Goal: Task Accomplishment & Management: Complete application form

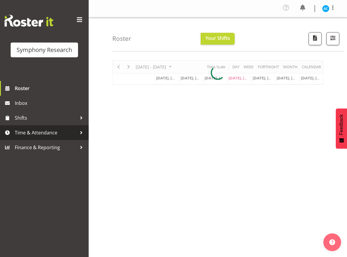
click at [58, 135] on span "Time & Attendance" at bounding box center [46, 132] width 62 height 9
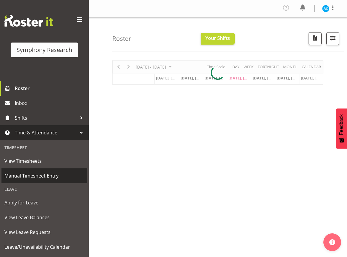
click at [37, 172] on span "Manual Timesheet Entry" at bounding box center [44, 175] width 80 height 9
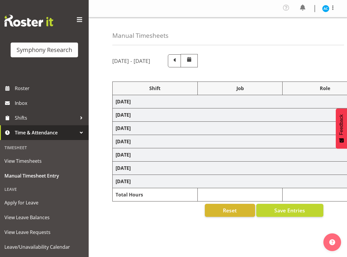
select select "26078"
select select "10499"
select select "47"
select select "26078"
select select "10499"
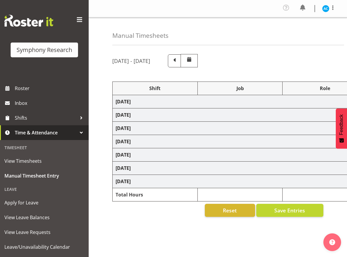
select select "47"
select select "26078"
select select "10499"
select select "47"
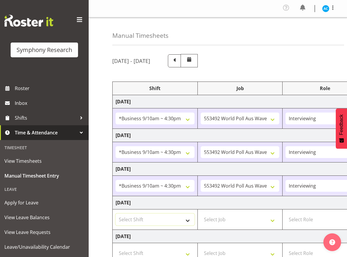
click at [140, 213] on select "Select Shift !!Weekend Residential (Roster IT Shift Label) *Business 9/10am ~ 4…" at bounding box center [154, 219] width 79 height 12
click at [145, 222] on select "Select Shift !!Weekend Residential (Roster IT Shift Label) *Business 9/10am ~ 4…" at bounding box center [154, 219] width 79 height 12
select select "26078"
click at [115, 213] on select "Select Shift !!Weekend Residential (Roster IT Shift Label) *Business 9/10am ~ 4…" at bounding box center [154, 219] width 79 height 12
click at [212, 221] on select "Select Job 550060 IF Admin 553492 World Poll Aus Wave 2 Main 2025 553493 World …" at bounding box center [239, 219] width 79 height 12
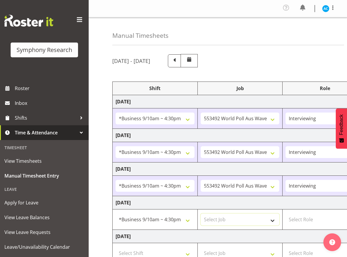
select select "10499"
click at [200, 213] on select "Select Job 550060 IF Admin 553492 World Poll Aus Wave 2 Main 2025 553493 World …" at bounding box center [239, 219] width 79 height 12
click at [293, 221] on select "Select Role Briefing Interviewing" at bounding box center [324, 219] width 79 height 12
select select "47"
click at [285, 213] on select "Select Role Briefing Interviewing" at bounding box center [324, 219] width 79 height 12
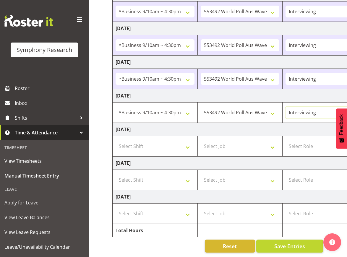
scroll to position [0, 179]
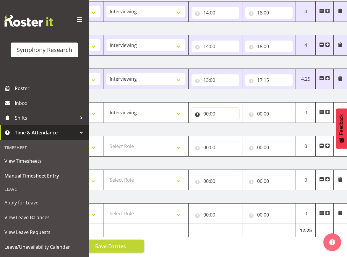
click at [205, 108] on input "00:00" at bounding box center [215, 114] width 48 height 12
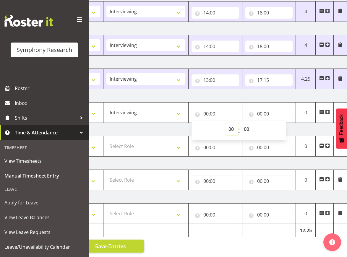
click at [228, 125] on select "00 01 02 03 04 05 06 07 08 09 10 11 12 13 14 15 16 17 18 19 20 21 22 23" at bounding box center [231, 129] width 13 height 12
select select "13"
type input "13:00"
click at [259, 108] on input "00:00" at bounding box center [269, 114] width 48 height 12
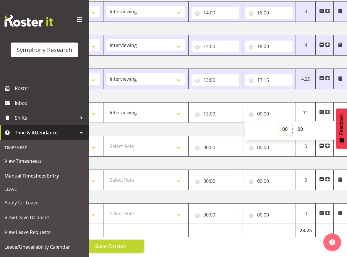
click at [282, 126] on select "00 01 02 03 04 05 06 07 08 09 10 11 12 13 14 15 16 17 18 19 20 21 22 23" at bounding box center [285, 129] width 13 height 12
click at [283, 123] on select "00 01 02 03 04 05 06 07 08 09 10 11 12 13 14 15 16 17 18 19 20 21 22 23" at bounding box center [285, 129] width 13 height 12
select select "17"
click at [279, 123] on select "00 01 02 03 04 05 06 07 08 09 10 11 12 13 14 15 16 17 18 19 20 21 22 23" at bounding box center [285, 129] width 13 height 12
type input "17:00"
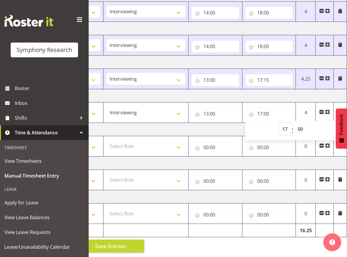
select select "16"
type input "16:00"
click at [300, 125] on select "00 01 02 03 04 05 06 07 08 09 10 11 12 13 14 15 16 17 18 19 20 21 22 23 24 25 2…" at bounding box center [300, 129] width 13 height 12
select select "36"
type input "16:36"
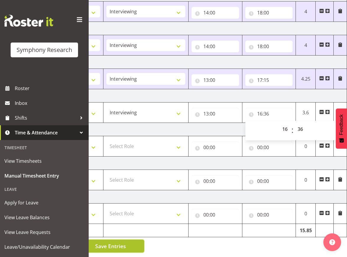
click at [122, 242] on span "Save Entries" at bounding box center [110, 246] width 31 height 8
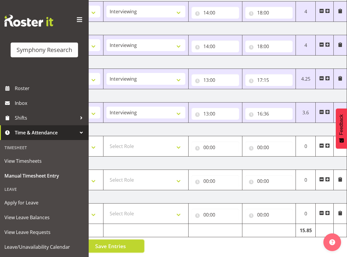
scroll to position [0, 0]
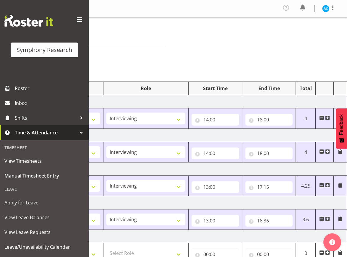
click at [321, 10] on div "Profile Log Out" at bounding box center [311, 8] width 60 height 11
click at [327, 9] on img at bounding box center [325, 8] width 7 height 7
click at [273, 223] on input "16:36" at bounding box center [269, 221] width 48 height 12
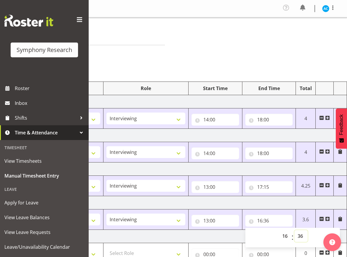
click at [304, 239] on select "00 01 02 03 04 05 06 07 08 09 10 11 12 13 14 15 16 17 18 19 20 21 22 23 24 25 2…" at bounding box center [300, 236] width 13 height 12
select select "26"
click at [294, 230] on select "00 01 02 03 04 05 06 07 08 09 10 11 12 13 14 15 16 17 18 19 20 21 22 23 24 25 2…" at bounding box center [300, 236] width 13 height 12
type input "16:26"
click at [219, 234] on td "[DATE]" at bounding box center [140, 236] width 413 height 13
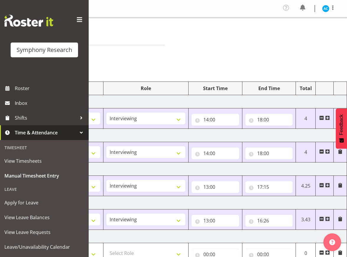
scroll to position [112, 0]
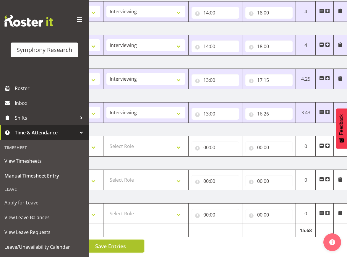
click at [128, 240] on button "Save Entries" at bounding box center [110, 245] width 67 height 13
click at [119, 242] on span "Save Entries" at bounding box center [110, 246] width 31 height 8
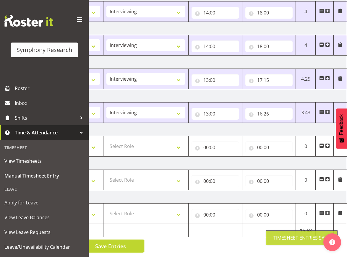
scroll to position [0, 0]
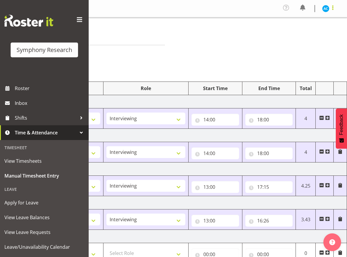
click at [329, 5] on span at bounding box center [332, 7] width 7 height 7
click at [318, 30] on link "Log Out" at bounding box center [307, 32] width 57 height 11
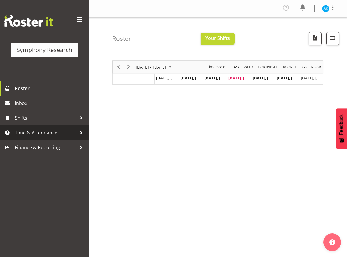
click at [62, 137] on link "Time & Attendance" at bounding box center [44, 132] width 89 height 15
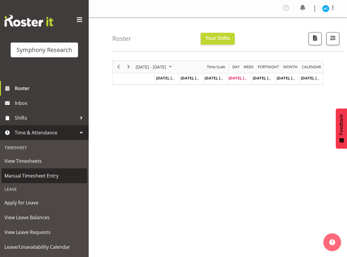
click at [65, 171] on span "Manual Timesheet Entry" at bounding box center [44, 175] width 80 height 9
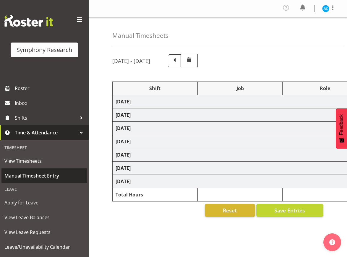
select select "26078"
select select "10499"
select select "47"
select select "26078"
select select "10499"
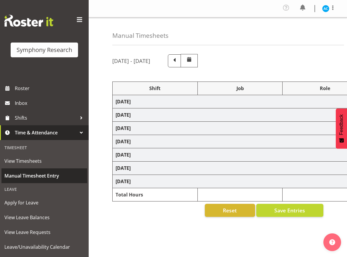
select select "47"
select select "26078"
select select "10499"
select select "47"
select select "26078"
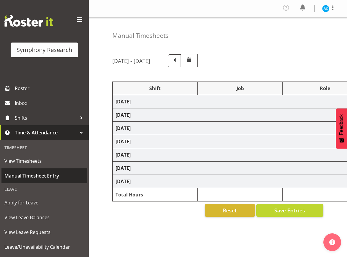
select select "10499"
select select "47"
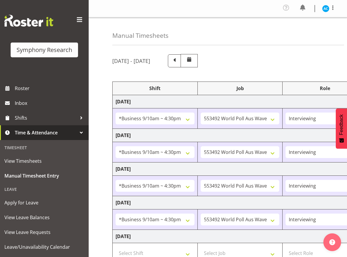
scroll to position [112, 0]
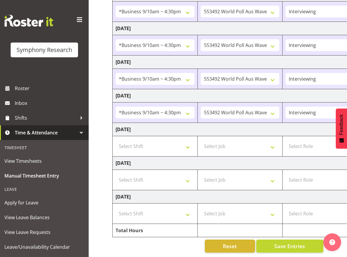
click at [312, 251] on div "August 25th - August 31st 2025 Shift Job Role Start Time End Time Total Monday …" at bounding box center [229, 100] width 234 height 314
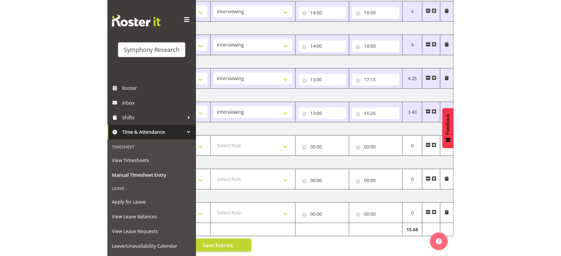
scroll to position [0, 0]
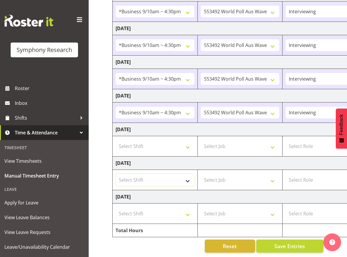
click at [139, 174] on select "Select Shift !!Weekend Residential (Roster IT Shift Label) *Business 9/10am ~ 4…" at bounding box center [154, 180] width 79 height 12
select select "11547"
click at [115, 174] on select "Select Shift !!Weekend Residential (Roster IT Shift Label) *Business 9/10am ~ 4…" at bounding box center [154, 180] width 79 height 12
click at [213, 174] on select "Select Job 550060 IF Admin 553492 World Poll Aus Wave 2 Main 2025 553493 World …" at bounding box center [239, 180] width 79 height 12
select select "10527"
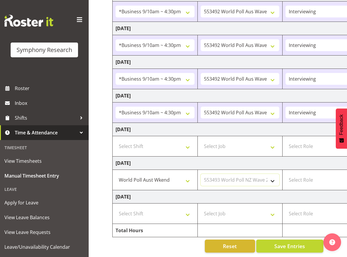
click at [200, 174] on select "Select Job 550060 IF Admin 553492 World Poll Aus Wave 2 Main 2025 553493 World …" at bounding box center [239, 180] width 79 height 12
click at [163, 174] on select "!!Weekend Residential (Roster IT Shift Label) *Business 9/10am ~ 4:30pm *Busine…" at bounding box center [154, 180] width 79 height 12
select select "41319"
click at [115, 174] on select "!!Weekend Residential (Roster IT Shift Label) *Business 9/10am ~ 4:30pm *Busine…" at bounding box center [154, 180] width 79 height 12
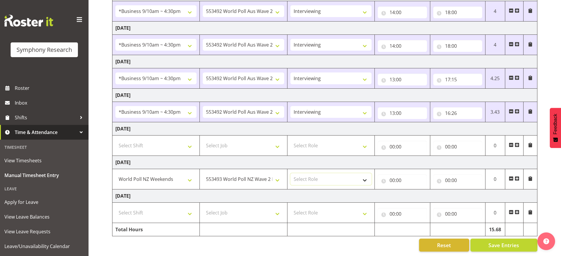
click at [341, 174] on select "Select Role Briefing Interviewing" at bounding box center [330, 180] width 81 height 12
select select "47"
click at [290, 174] on select "Select Role Briefing Interviewing" at bounding box center [330, 180] width 81 height 12
click at [346, 175] on input "00:00" at bounding box center [402, 181] width 49 height 12
select select "10"
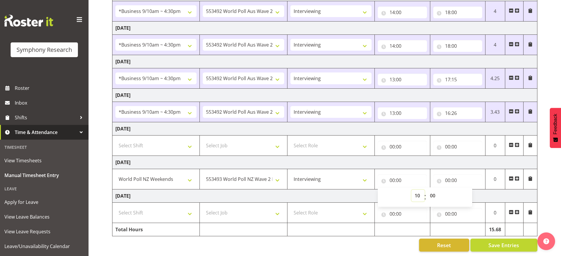
type input "10:00"
select select "12"
type input "12:00"
click at [346, 175] on input "00:00" at bounding box center [457, 181] width 49 height 12
select select "10"
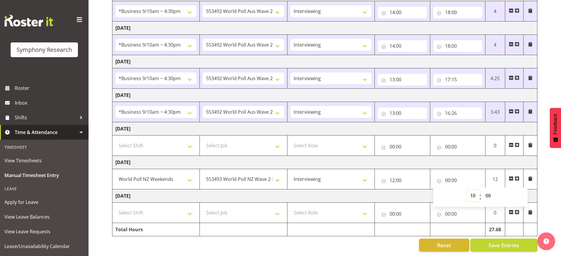
type input "10:00"
select select "13"
type input "13:00"
click at [346, 177] on span at bounding box center [517, 179] width 5 height 5
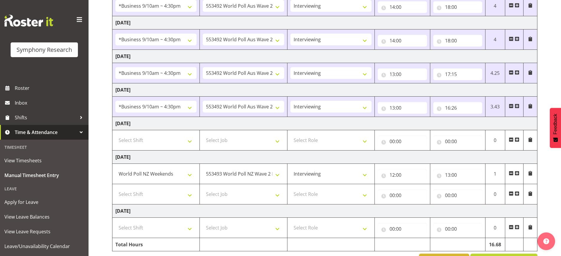
click at [346, 173] on span at bounding box center [517, 173] width 5 height 5
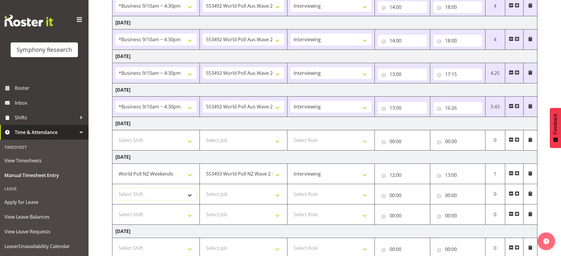
click at [142, 197] on select "Select Shift !!Weekend Residential (Roster IT Shift Label) *Business 9/10am ~ 4…" at bounding box center [155, 195] width 81 height 12
select select "11547"
click at [115, 189] on select "Select Shift !!Weekend Residential (Roster IT Shift Label) *Business 9/10am ~ 4…" at bounding box center [155, 195] width 81 height 12
click at [153, 214] on select "Select Shift !!Weekend Residential (Roster IT Shift Label) *Business 9/10am ~ 4…" at bounding box center [155, 215] width 81 height 12
select select "11547"
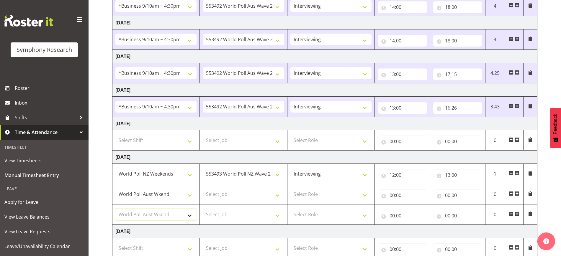
click at [115, 209] on select "Select Shift !!Weekend Residential (Roster IT Shift Label) *Business 9/10am ~ 4…" at bounding box center [155, 215] width 81 height 12
click at [224, 200] on select "Select Job 550060 IF Admin 553492 World Poll Aus Wave 2 Main 2025 553493 World …" at bounding box center [243, 195] width 81 height 12
select select "10499"
click at [203, 189] on select "Select Job 550060 IF Admin 553492 World Poll Aus Wave 2 Main 2025 553493 World …" at bounding box center [243, 195] width 81 height 12
click at [223, 208] on td "Select Job 550060 IF Admin 553492 World Poll Aus Wave 2 Main 2025 553493 World …" at bounding box center [243, 215] width 87 height 20
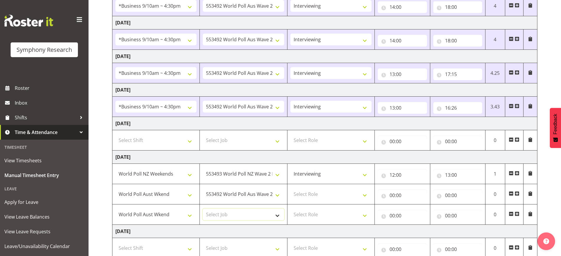
click at [223, 215] on select "Select Job 550060 IF Admin 553492 World Poll Aus Wave 2 Main 2025 553493 World …" at bounding box center [243, 215] width 81 height 12
select select "10499"
click at [203, 209] on select "Select Job 550060 IF Admin 553492 World Poll Aus Wave 2 Main 2025 553493 World …" at bounding box center [243, 215] width 81 height 12
click at [327, 196] on select "Select Role Briefing Interviewing" at bounding box center [330, 195] width 81 height 12
select select "47"
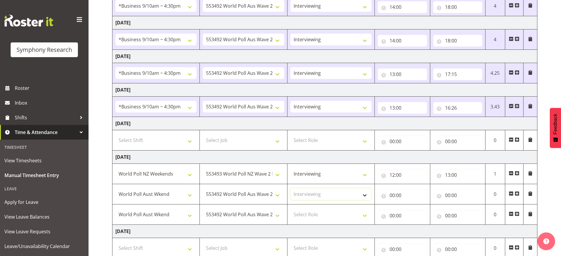
click at [290, 189] on select "Select Role Briefing Interviewing" at bounding box center [330, 195] width 81 height 12
click at [319, 213] on select "Select Role Briefing Interviewing" at bounding box center [330, 215] width 81 height 12
select select "47"
click at [290, 209] on select "Select Role Briefing Interviewing" at bounding box center [330, 215] width 81 height 12
click at [346, 193] on input "00:00" at bounding box center [402, 196] width 49 height 12
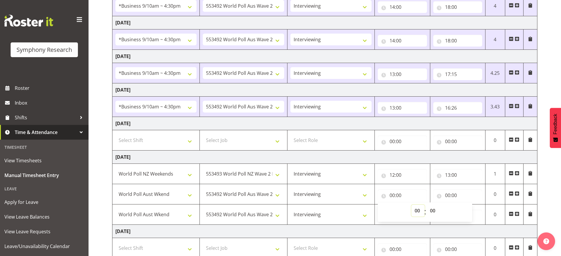
click at [346, 213] on select "00 01 02 03 04 05 06 07 08 09 10 11 12 13 14 15 16 17 18 19 20 21 22 23" at bounding box center [417, 211] width 13 height 12
select select "13"
type input "13:00"
click at [346, 195] on input "00:00" at bounding box center [457, 196] width 49 height 12
click at [346, 214] on select "00 01 02 03 04 05 06 07 08 09 10 11 12 13 14 15 16 17 18 19 20 21 22 23" at bounding box center [473, 211] width 13 height 12
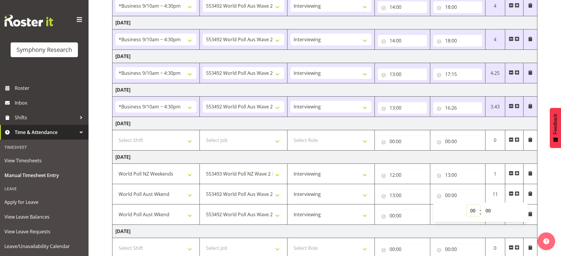
select select "16"
click at [346, 205] on select "00 01 02 03 04 05 06 07 08 09 10 11 12 13 14 15 16 17 18 19 20 21 22 23" at bounding box center [473, 211] width 13 height 12
type input "16:00"
click at [346, 213] on input "00:00" at bounding box center [402, 216] width 49 height 12
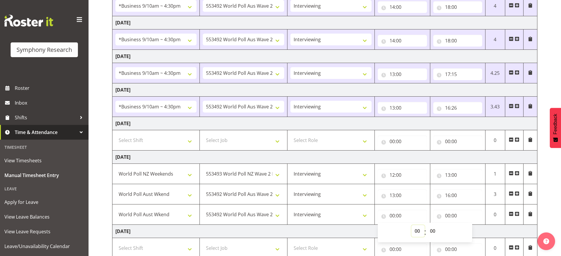
click at [346, 231] on select "00 01 02 03 04 05 06 07 08 09 10 11 12 13 14 15 16 17 18 19 20 21 22 23" at bounding box center [417, 232] width 13 height 12
select select "16"
click at [346, 226] on select "00 01 02 03 04 05 06 07 08 09 10 11 12 13 14 15 16 17 18 19 20 21 22 23" at bounding box center [417, 232] width 13 height 12
type input "16:00"
select select "30"
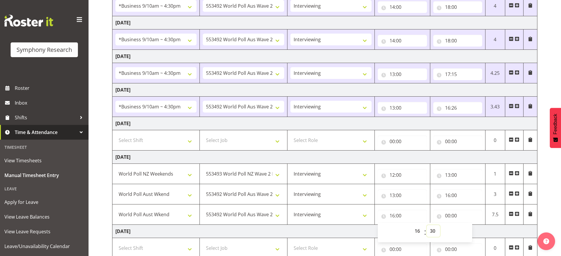
type input "16:30"
click at [346, 215] on input "00:00" at bounding box center [457, 216] width 49 height 12
click at [346, 233] on select "00 01 02 03 04 05 06 07 08 09 10 11 12 13 14 15 16 17 18 19 20 21 22 23" at bounding box center [473, 232] width 13 height 12
select select "21"
click at [346, 226] on select "00 01 02 03 04 05 06 07 08 09 10 11 12 13 14 15 16 17 18 19 20 21 22 23" at bounding box center [473, 232] width 13 height 12
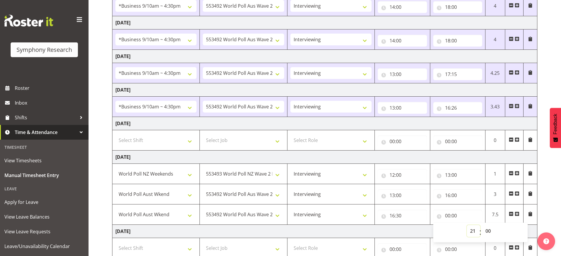
type input "21:00"
select select "20"
type input "20:00"
select select "19"
type input "19:00"
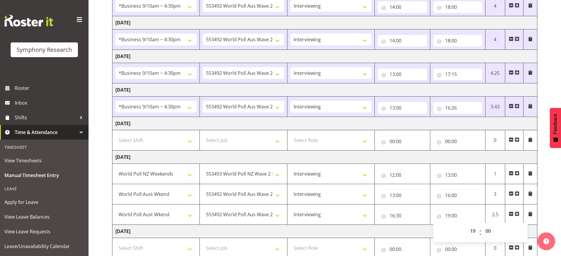
click at [346, 210] on div "August 25th - August 31st 2025 Shift Job Role Start Time End Time Total Monday …" at bounding box center [336, 114] width 449 height 355
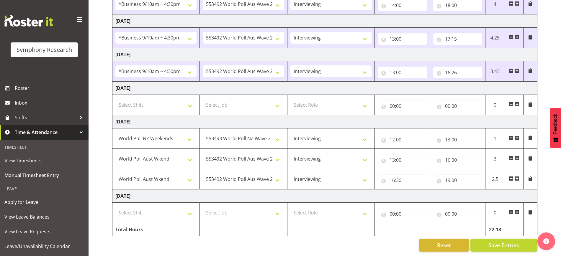
scroll to position [153, 0]
click at [346, 242] on span "Save Entries" at bounding box center [503, 246] width 31 height 8
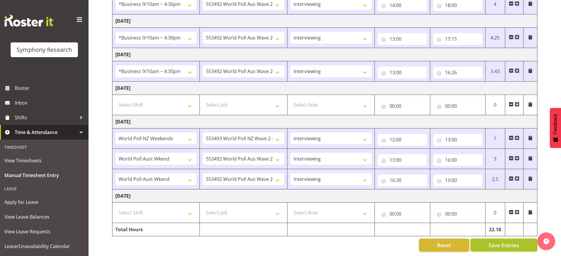
click at [346, 242] on span "Save Entries" at bounding box center [503, 246] width 31 height 8
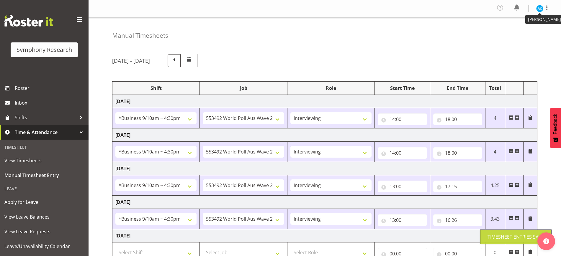
click at [346, 9] on img at bounding box center [539, 8] width 7 height 7
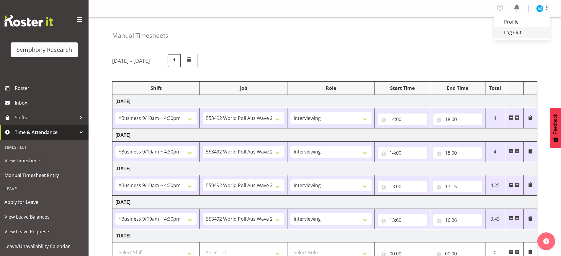
click at [346, 34] on link "Log Out" at bounding box center [522, 32] width 57 height 11
